Goal: Task Accomplishment & Management: Use online tool/utility

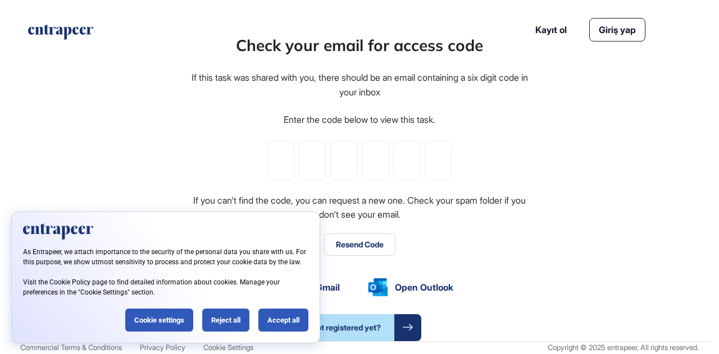
type input "*"
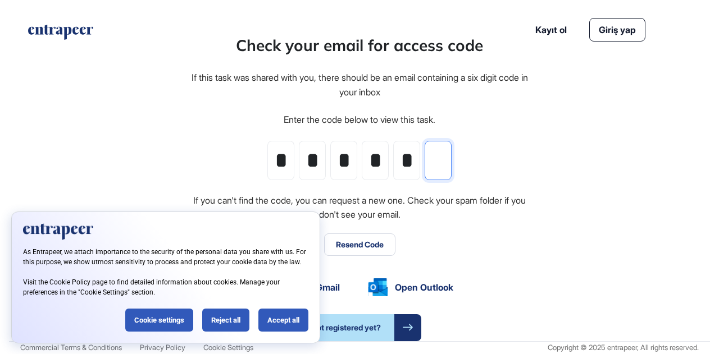
type input "*"
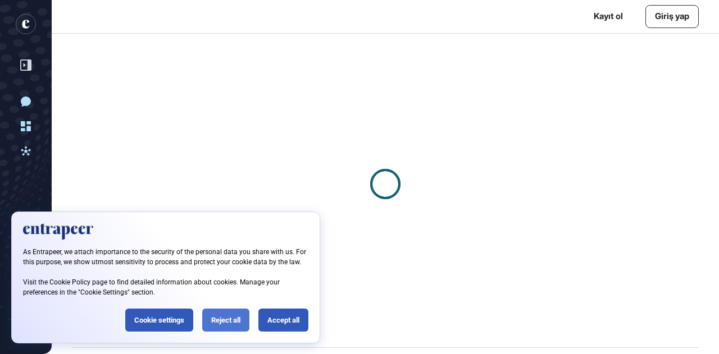
scroll to position [1, 1]
click at [243, 320] on div "Reject all" at bounding box center [225, 320] width 47 height 23
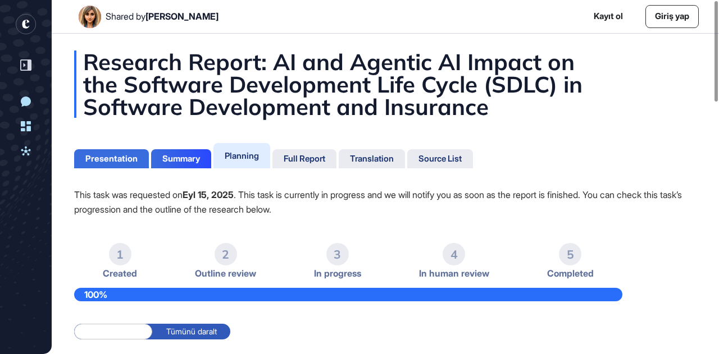
click at [124, 160] on div "Presentation" at bounding box center [111, 159] width 52 height 10
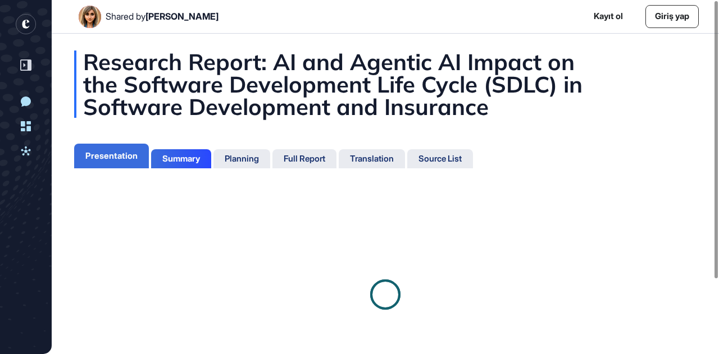
scroll to position [4, 1]
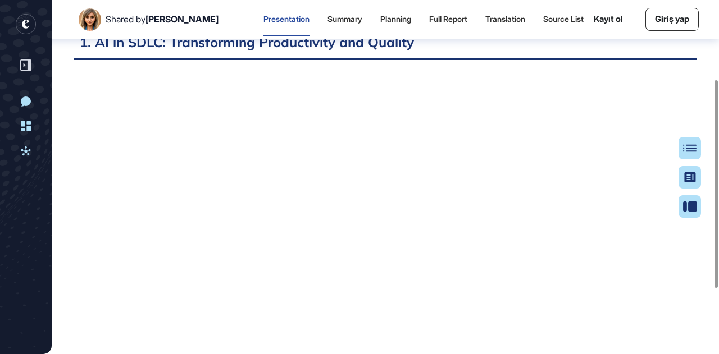
scroll to position [133, 0]
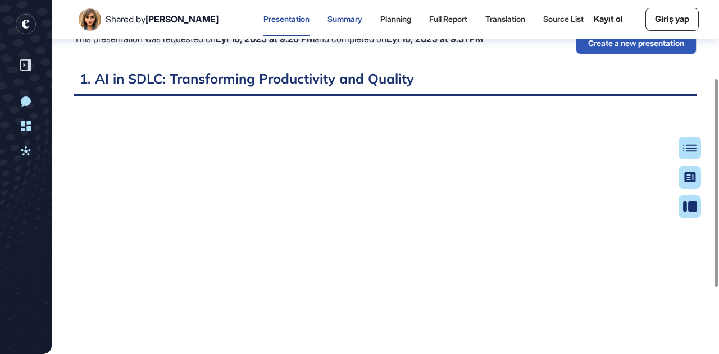
click at [329, 19] on div "Summary" at bounding box center [344, 20] width 35 height 10
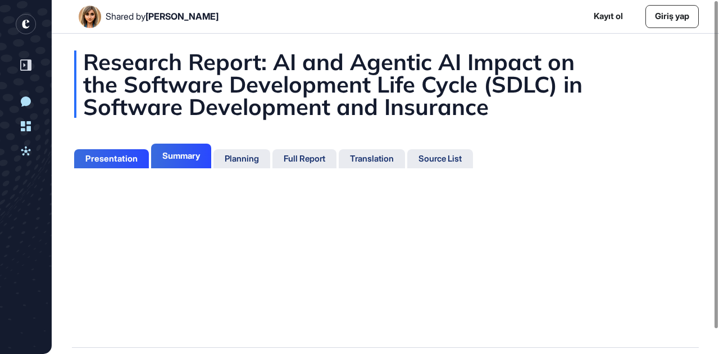
scroll to position [4, 1]
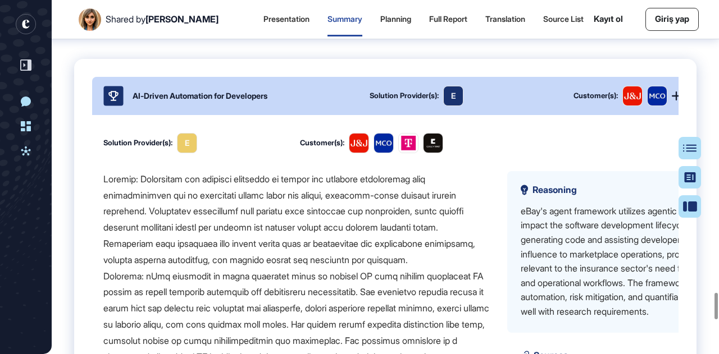
scroll to position [3880, 0]
